Goal: Task Accomplishment & Management: Complete application form

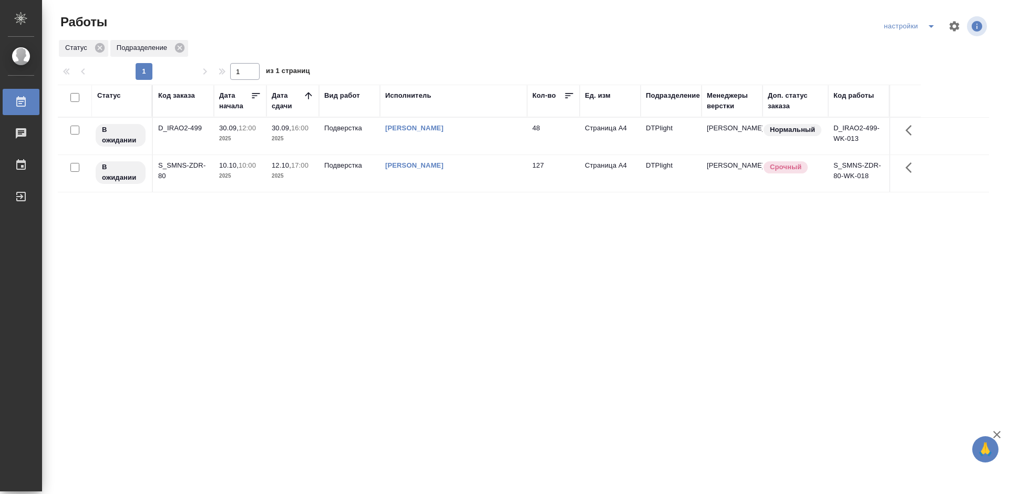
click at [408, 285] on div "Статус Код заказа Дата начала Дата сдачи Вид работ Исполнитель Кол-во Ед. изм П…" at bounding box center [523, 274] width 931 height 378
click at [649, 295] on div "Статус Код заказа Дата начала Дата сдачи Вид работ Исполнитель Кол-во Ед. изм П…" at bounding box center [523, 274] width 931 height 378
click at [232, 128] on p "30.09," at bounding box center [228, 128] width 19 height 8
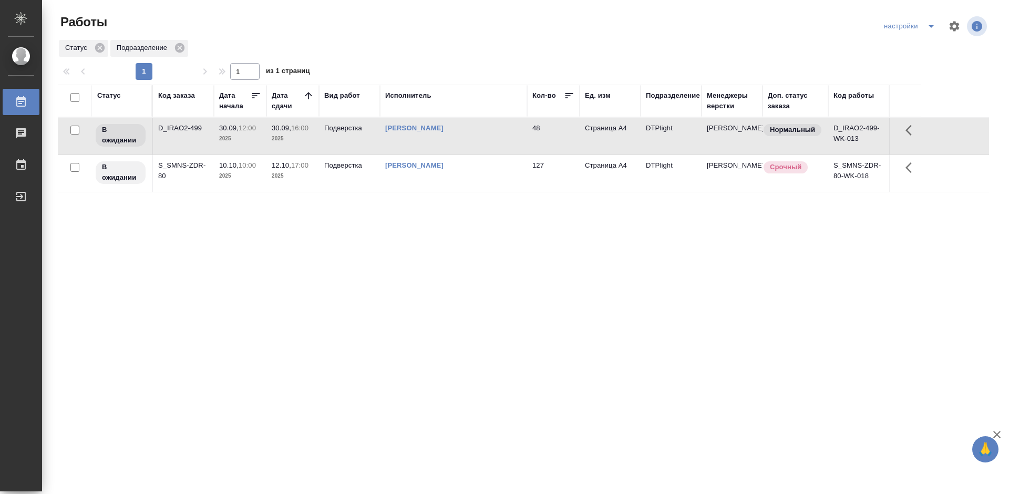
click at [201, 126] on div "D_IRAO2-499" at bounding box center [183, 128] width 50 height 11
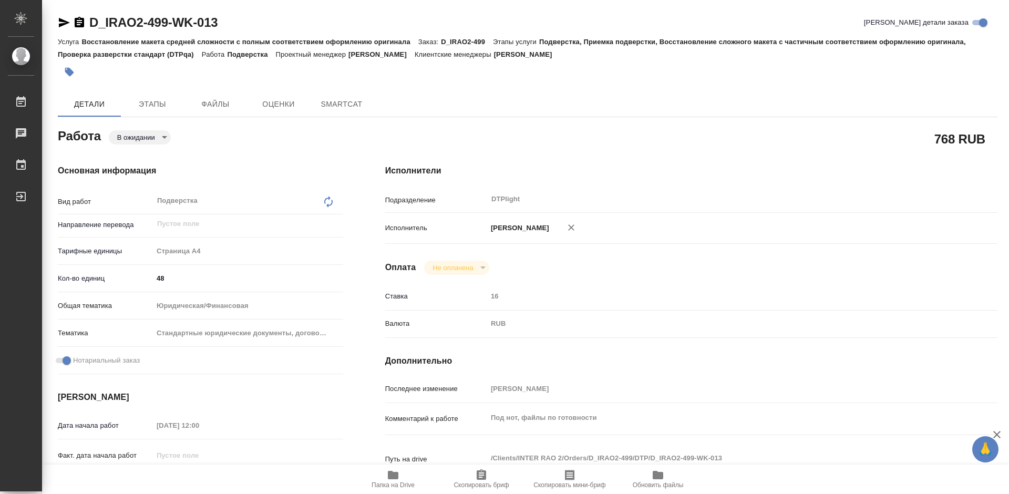
type textarea "x"
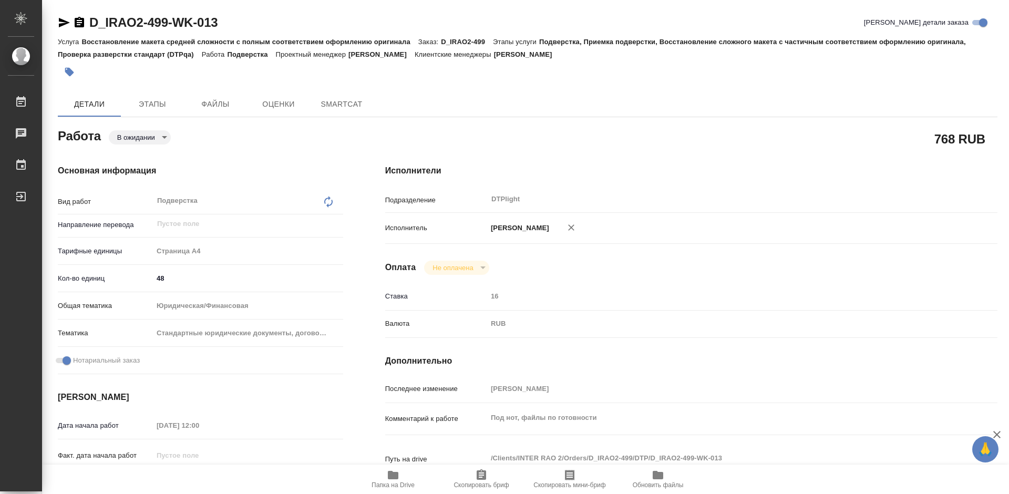
type textarea "x"
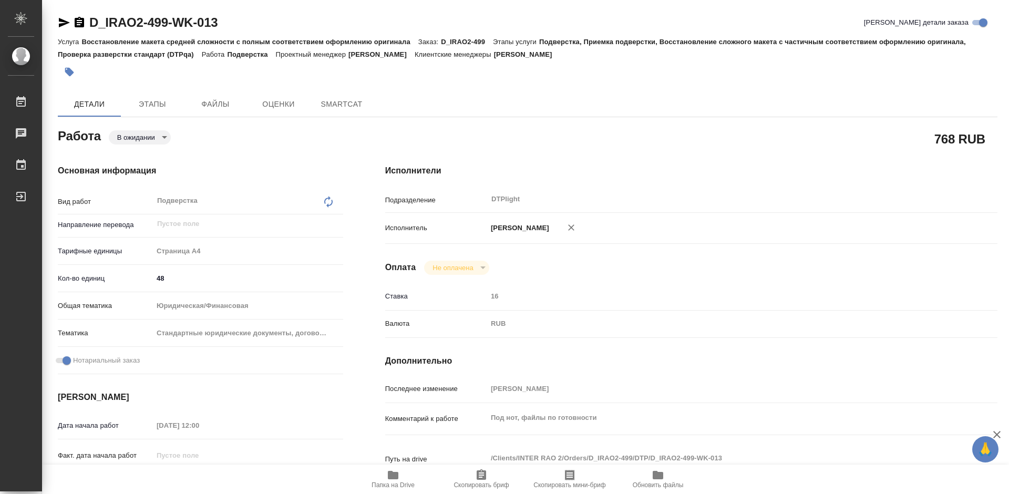
type textarea "x"
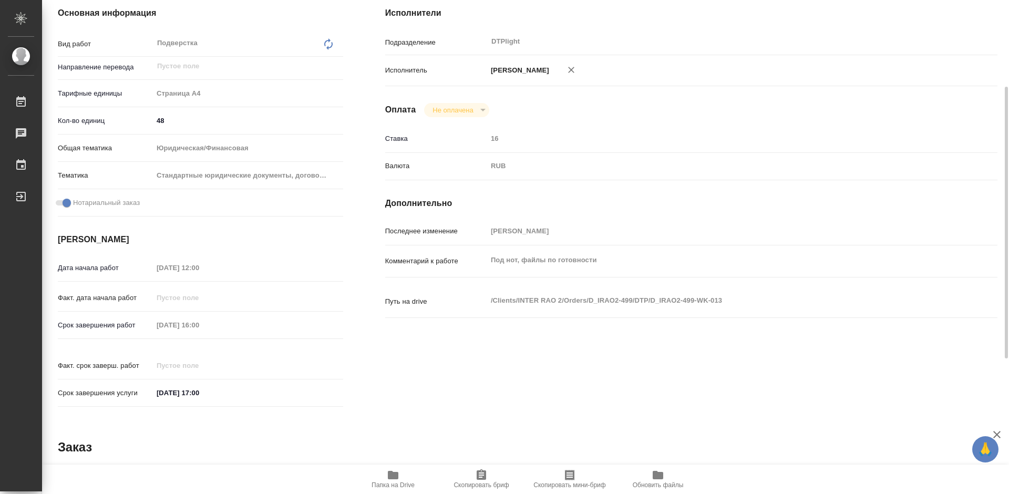
type textarea "x"
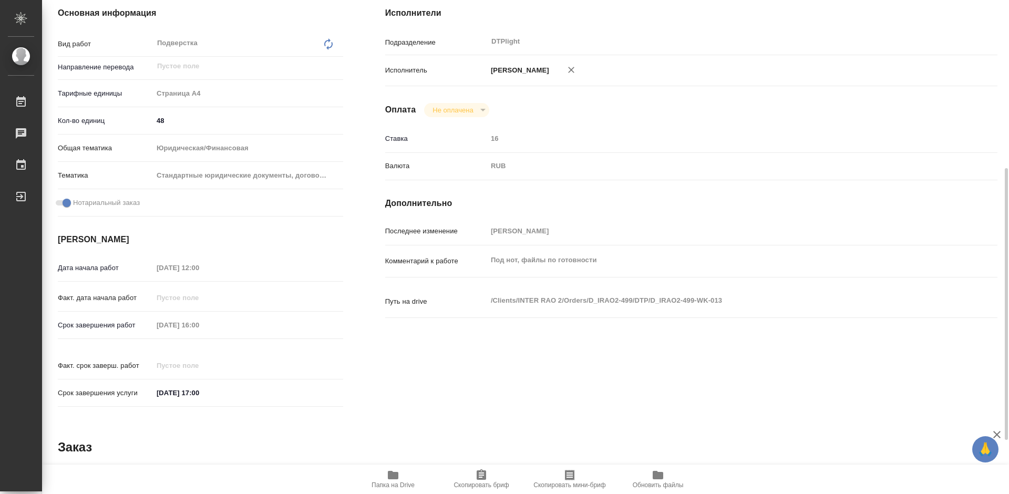
scroll to position [263, 0]
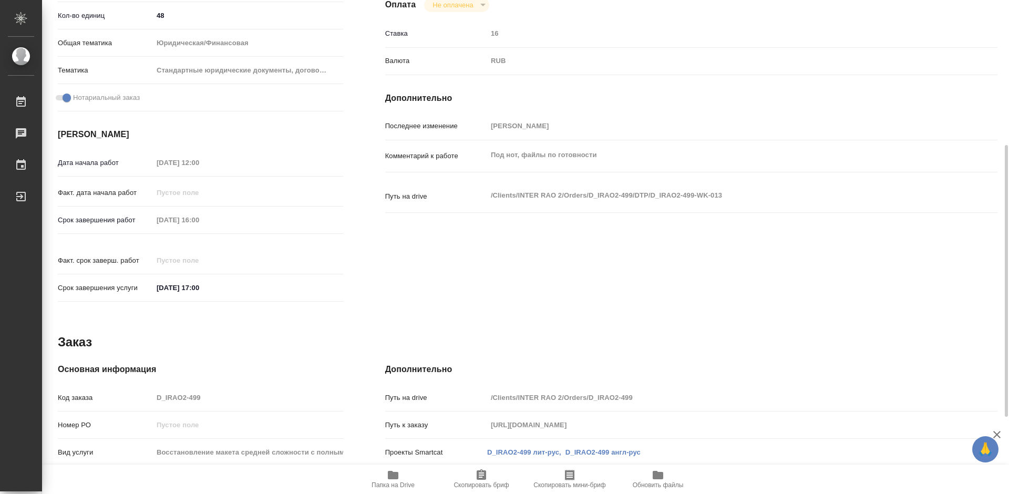
type textarea "x"
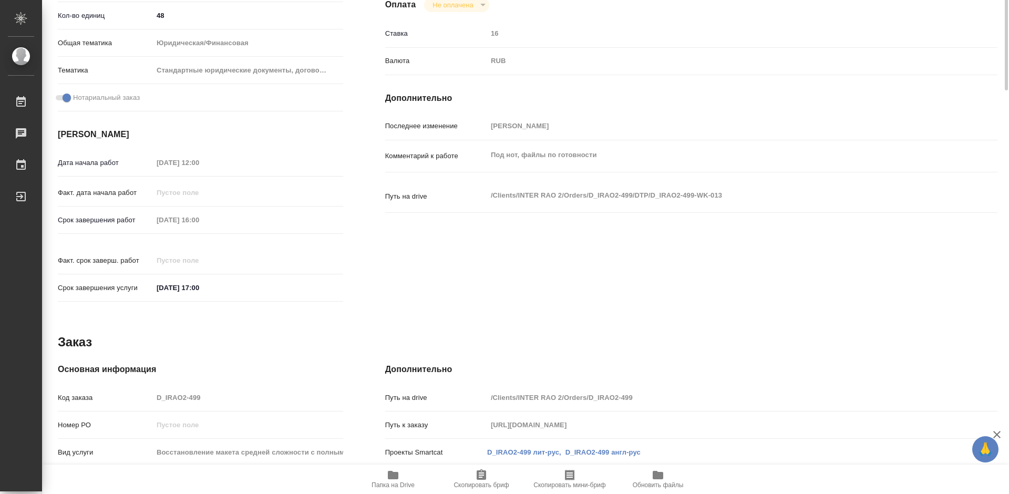
scroll to position [0, 0]
